Goal: Find specific page/section: Find specific page/section

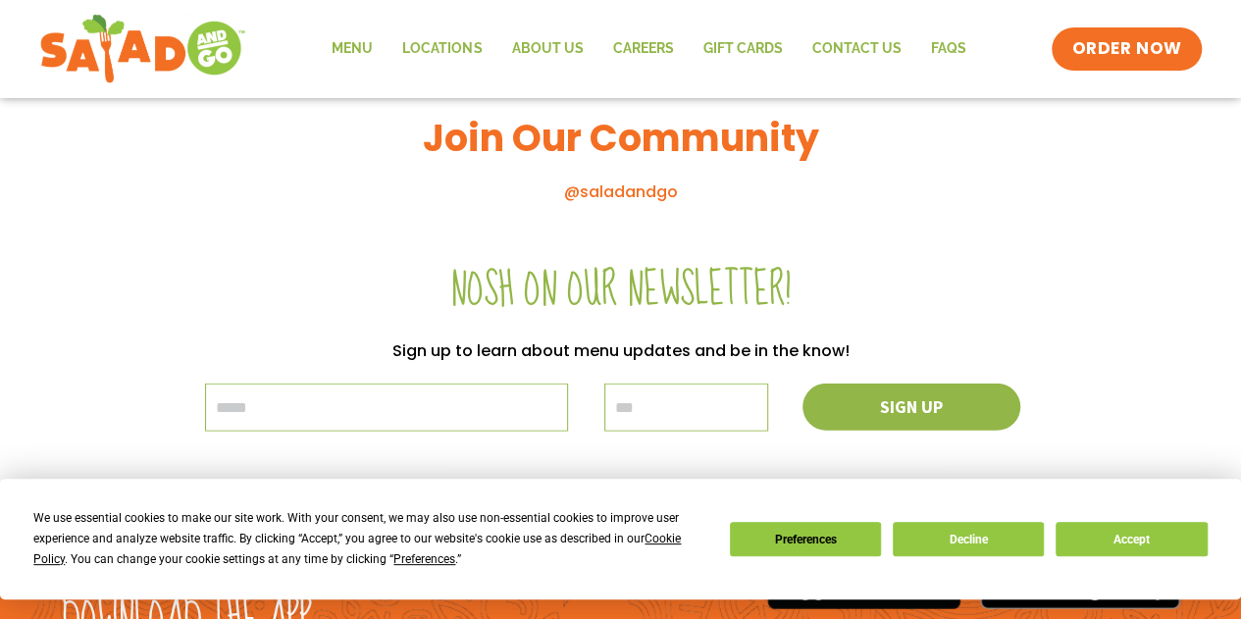
scroll to position [2376, 0]
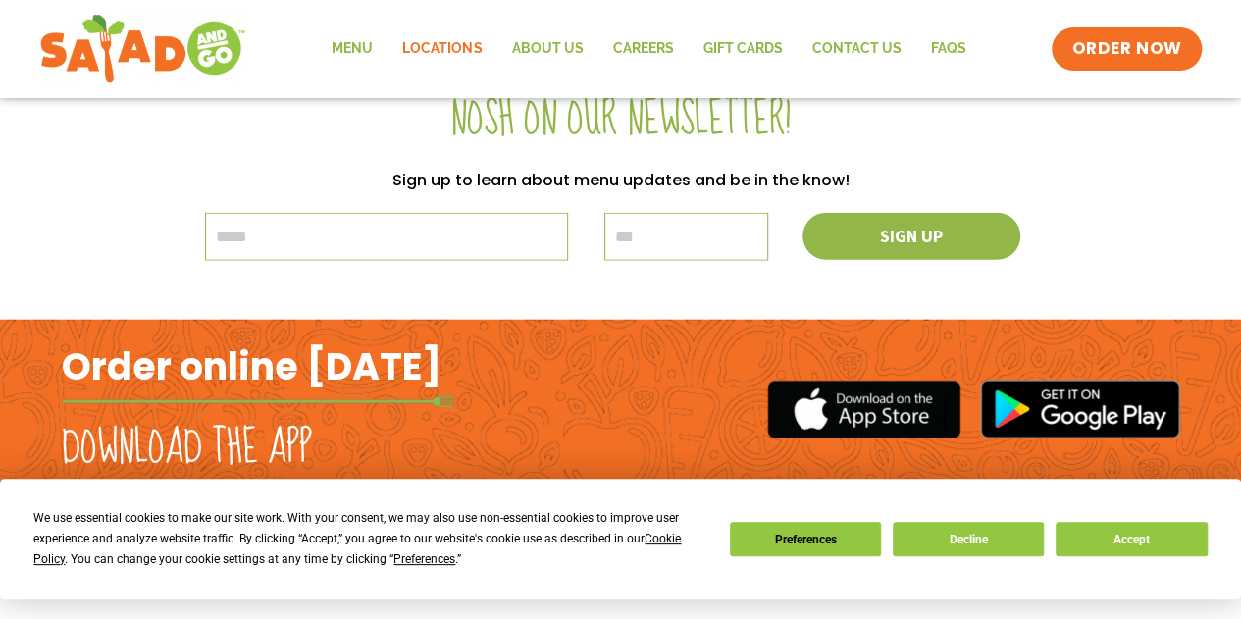
click at [451, 53] on link "Locations" at bounding box center [441, 48] width 109 height 45
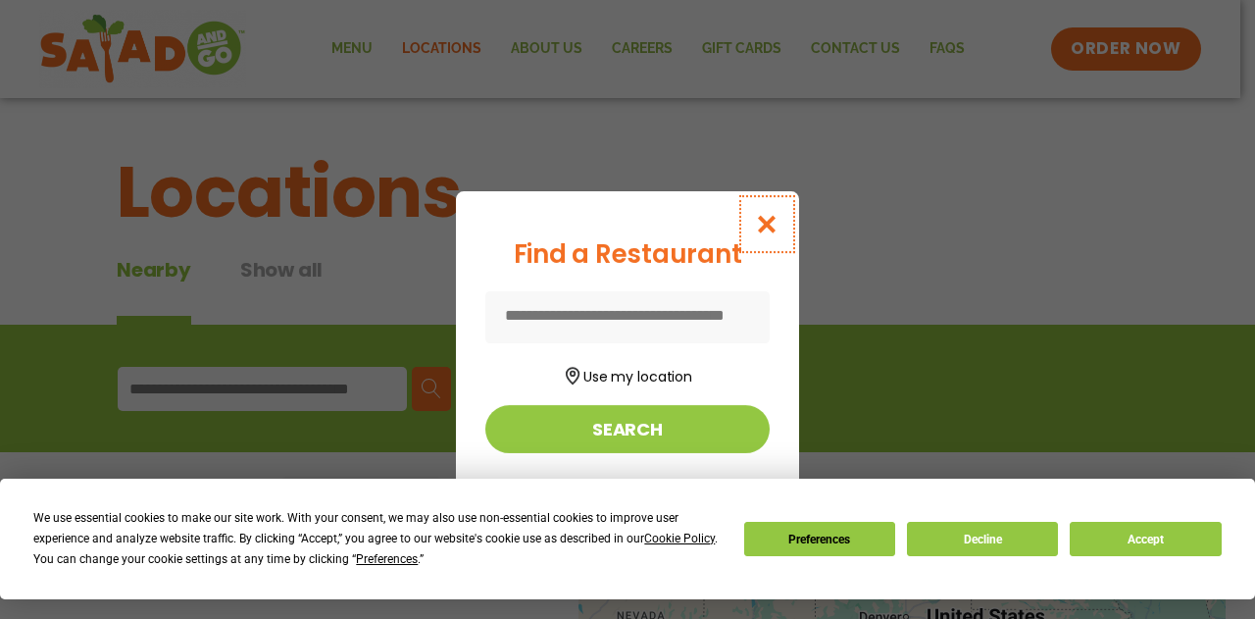
click at [768, 223] on icon "Close modal" at bounding box center [767, 224] width 25 height 21
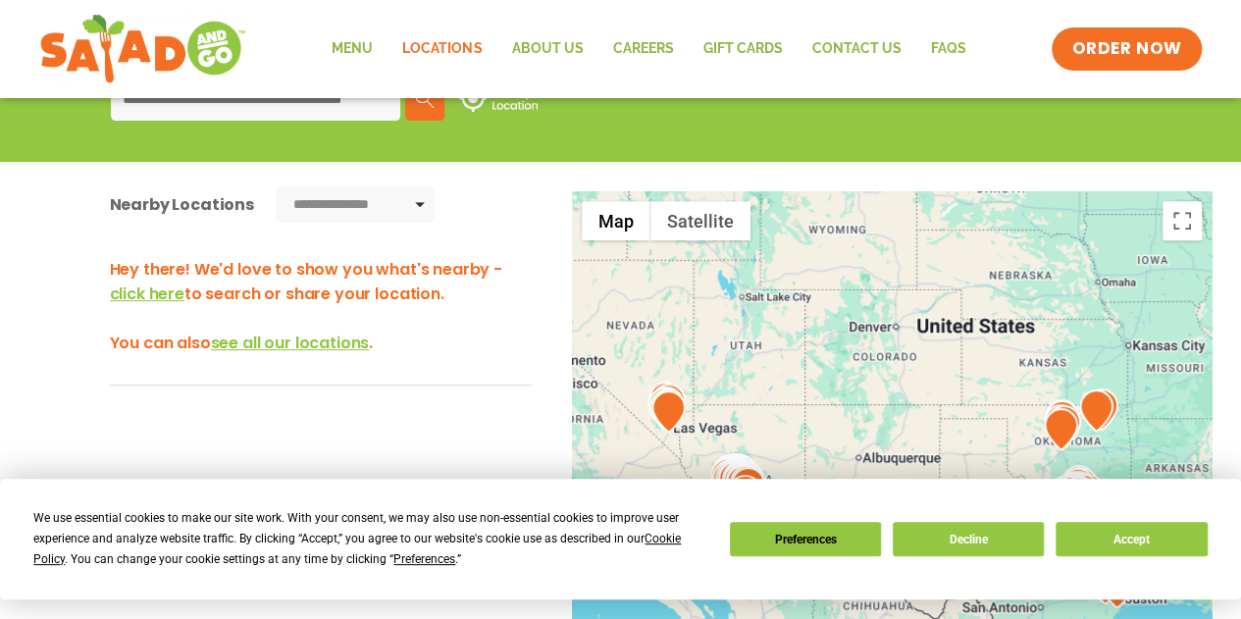
scroll to position [289, 0]
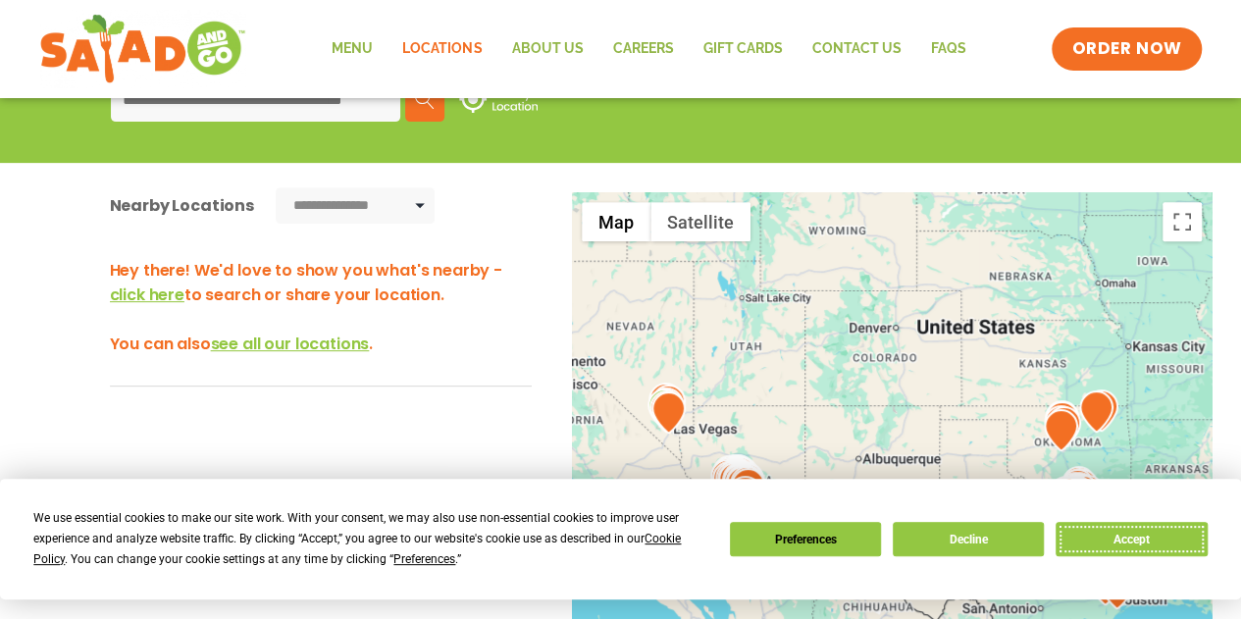
click at [1101, 531] on button "Accept" at bounding box center [1130, 539] width 151 height 34
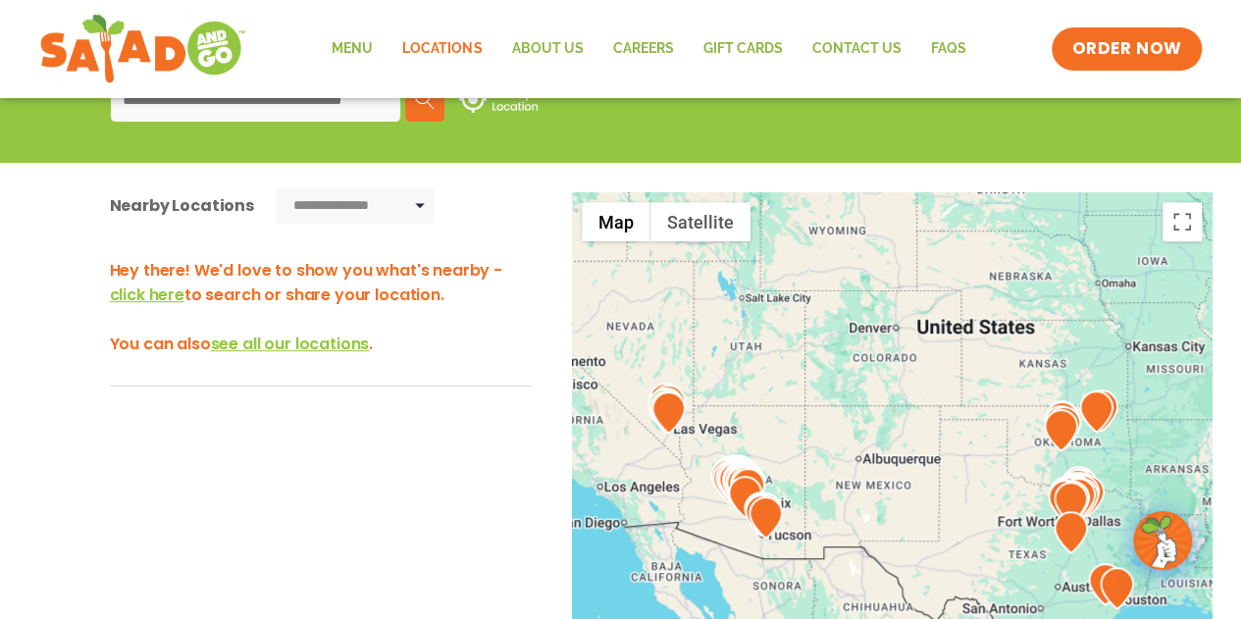
click at [292, 351] on span "see all our locations" at bounding box center [290, 343] width 159 height 23
